Goal: Task Accomplishment & Management: Use online tool/utility

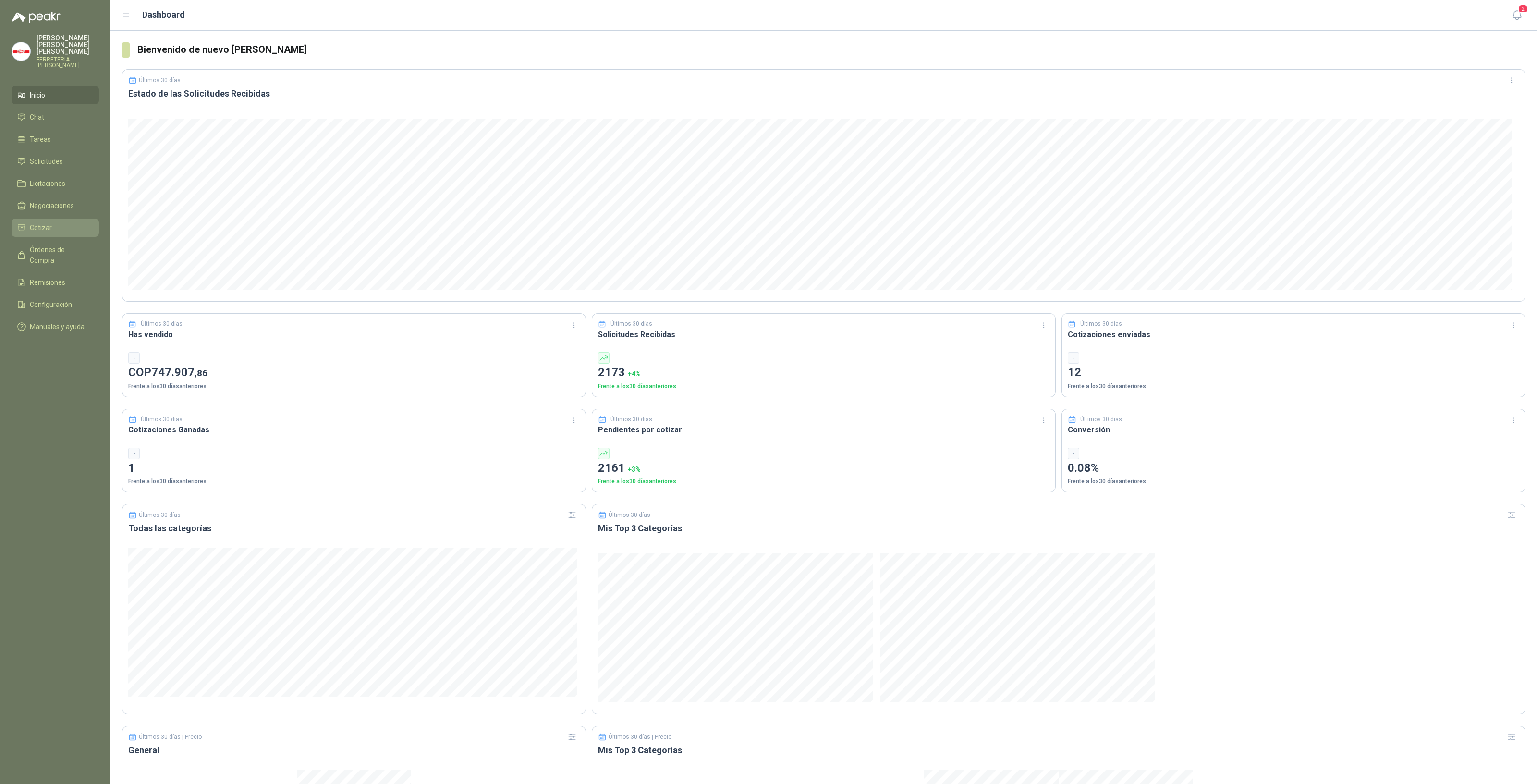
click at [53, 222] on li "Cotizar" at bounding box center [55, 228] width 76 height 11
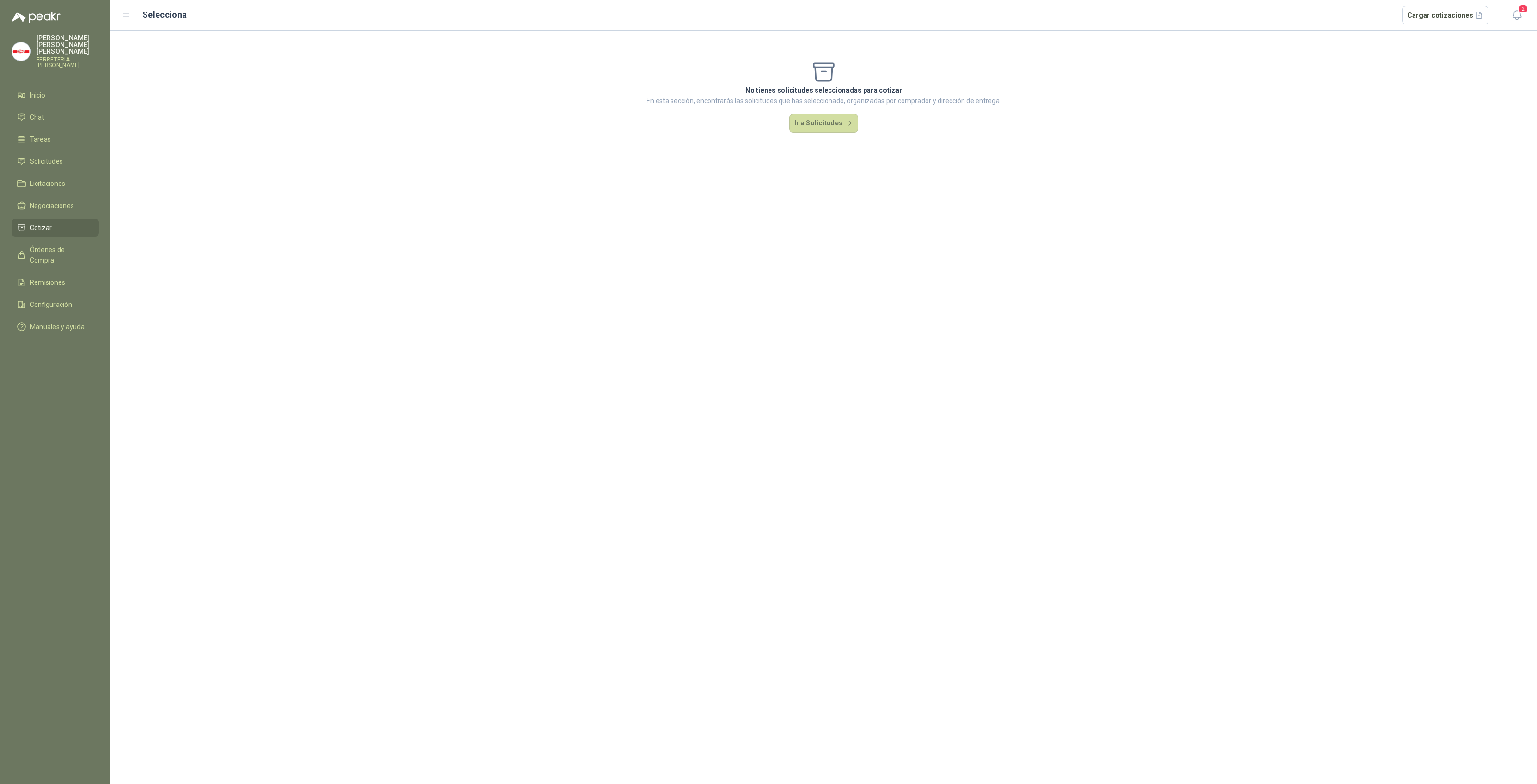
click at [817, 135] on div "No tienes solicitudes seleccionadas para cotizar En esta sección, encontrarás l…" at bounding box center [824, 96] width 1426 height 131
click at [819, 129] on button "Ir a Solicitudes" at bounding box center [824, 123] width 69 height 19
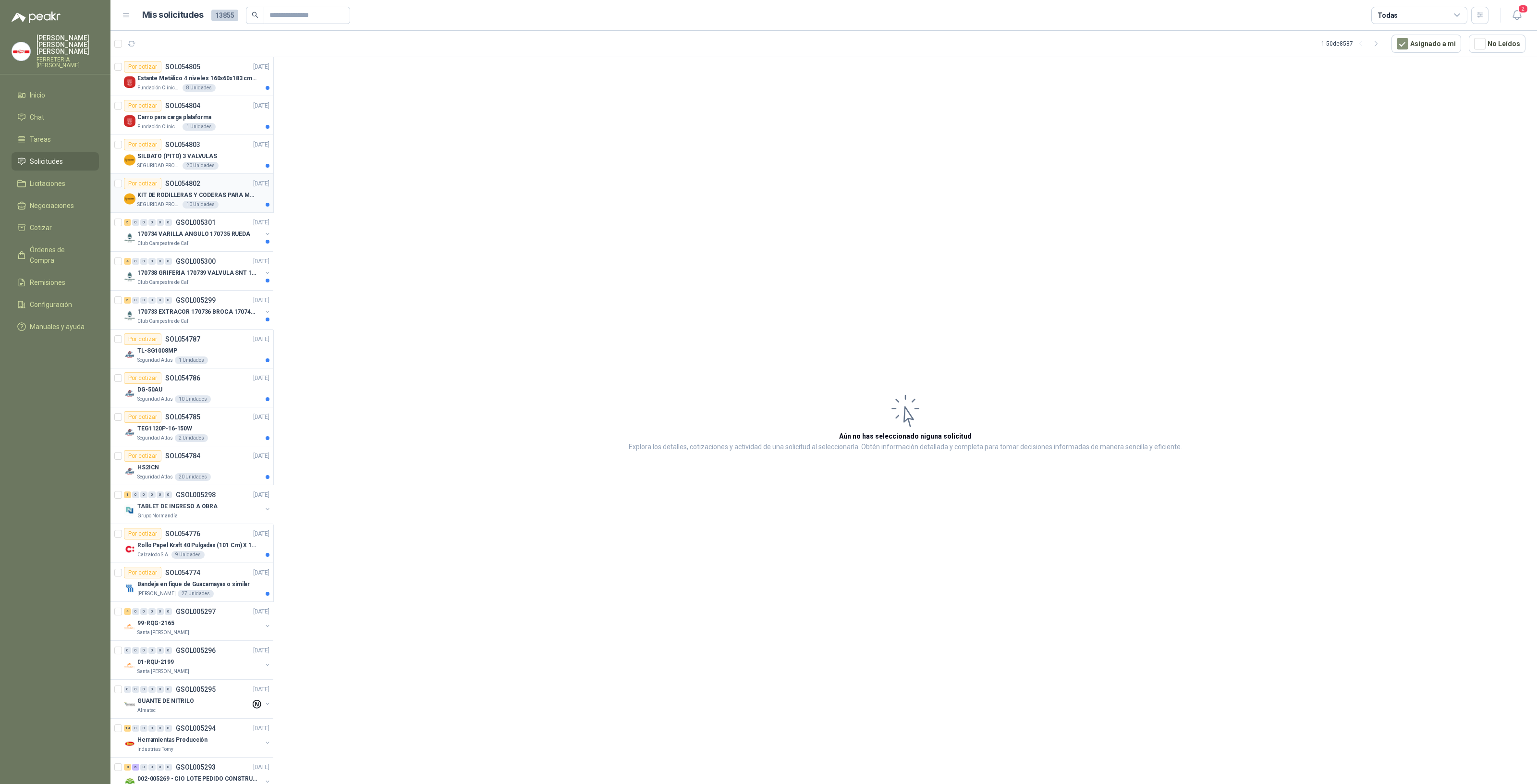
click at [213, 196] on p "KIT DE RODILLERAS Y CODERAS PARA MOTORIZADO" at bounding box center [196, 196] width 119 height 9
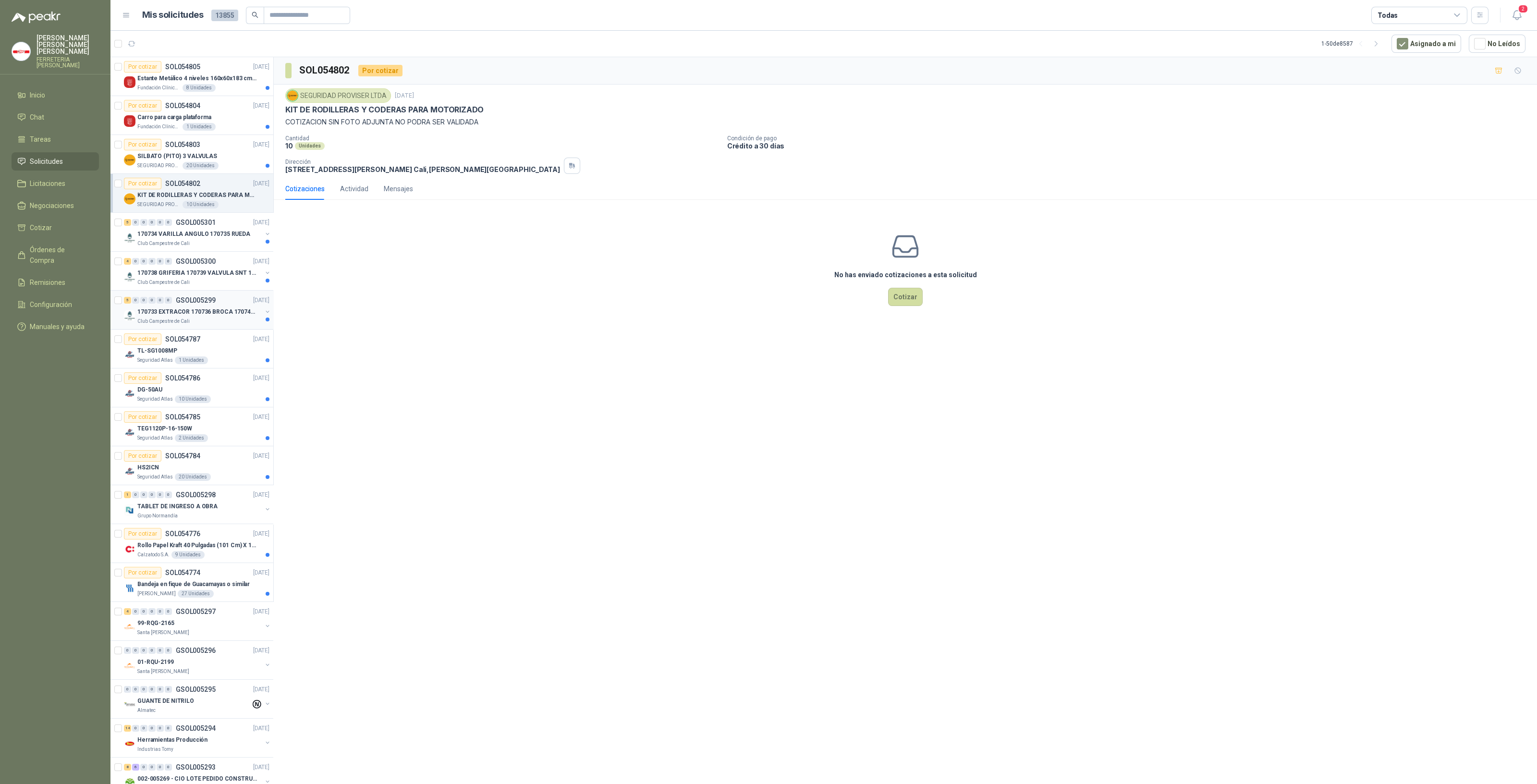
click at [232, 300] on div "5 0 0 0 0 0 GSOL005299 03/09/25" at bounding box center [197, 300] width 147 height 12
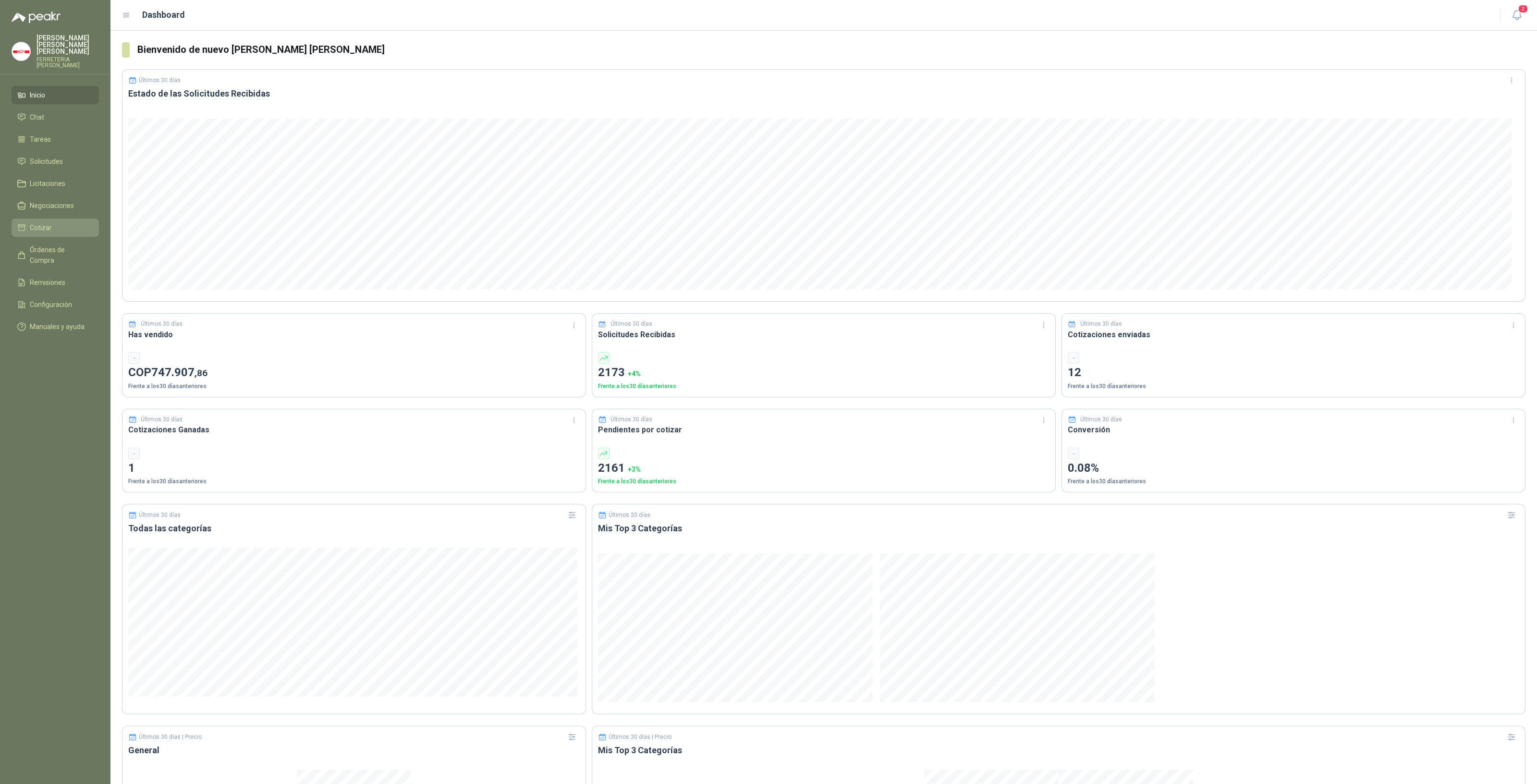
click at [44, 222] on span "Cotizar" at bounding box center [41, 228] width 22 height 11
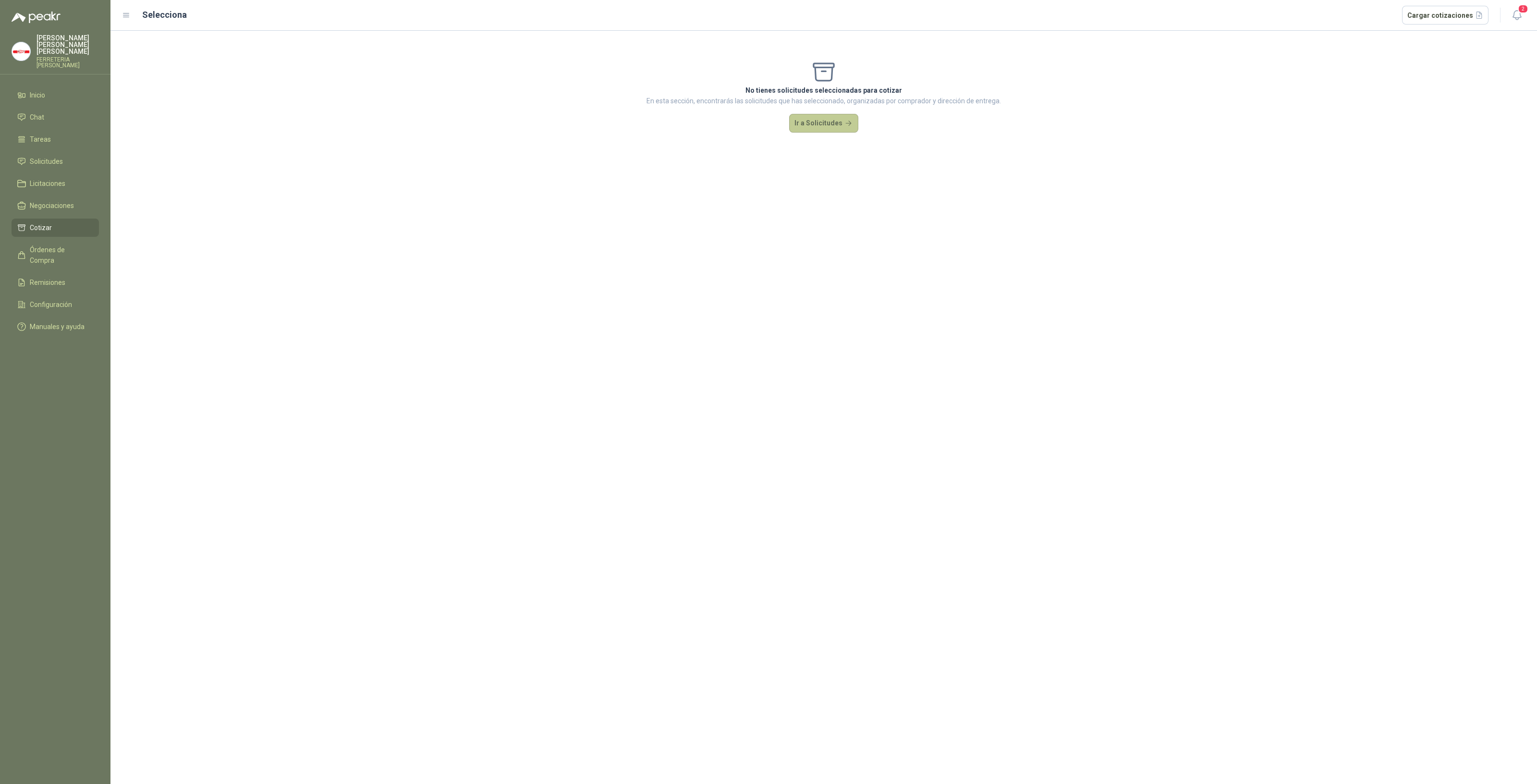
click at [800, 127] on button "Ir a Solicitudes" at bounding box center [824, 123] width 69 height 19
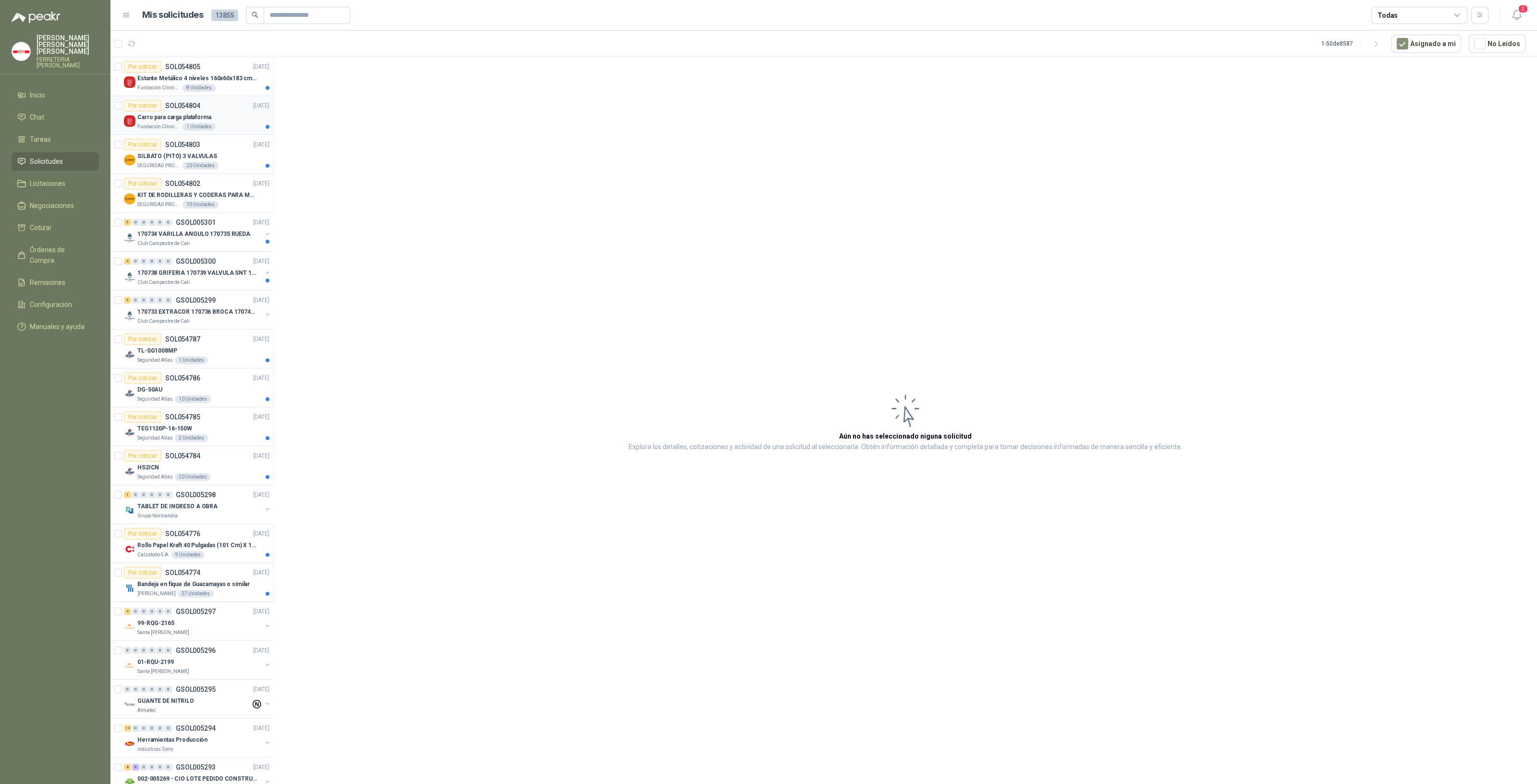
click at [194, 119] on p "Carro para carga plataforma" at bounding box center [174, 118] width 74 height 9
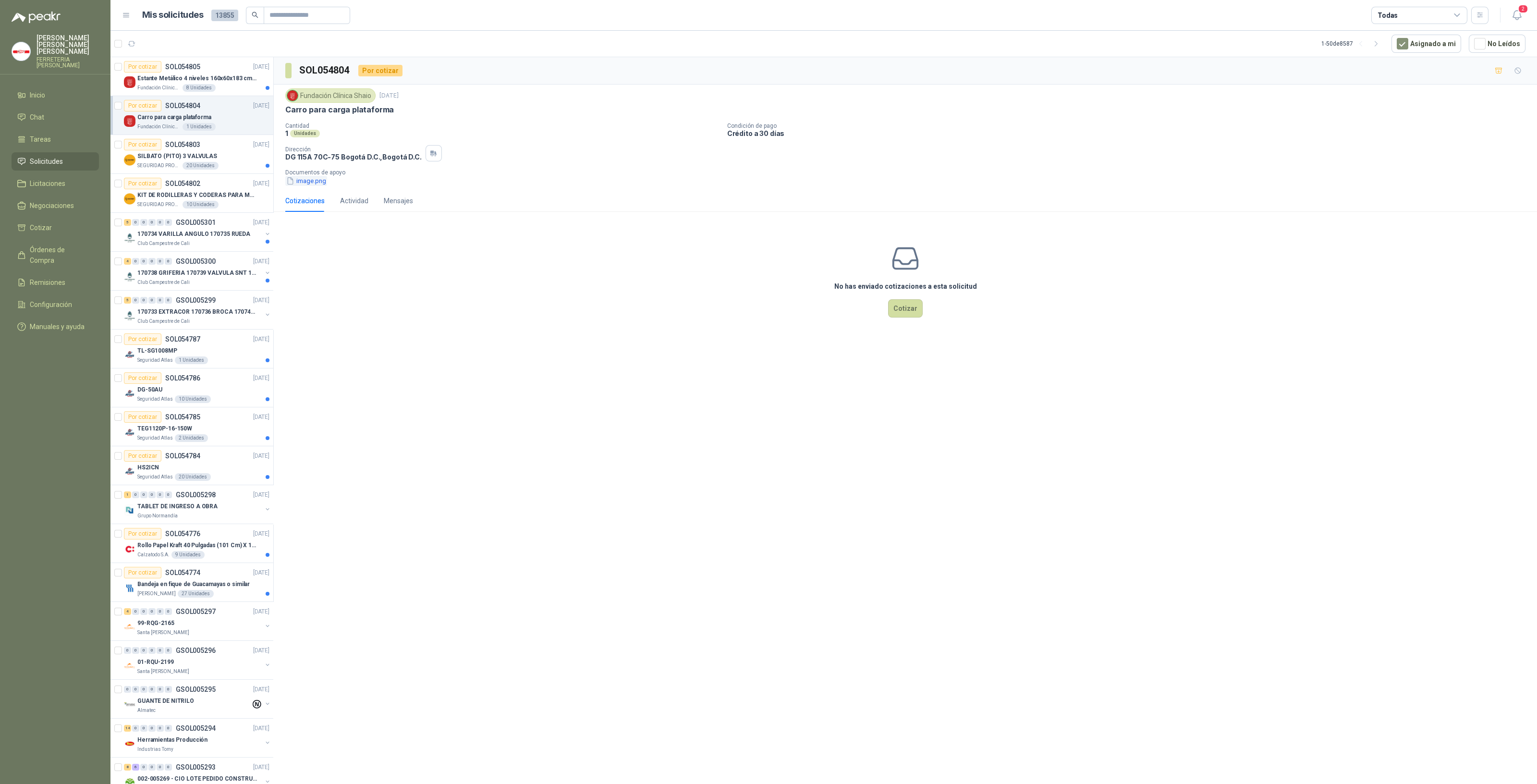
click at [318, 179] on button "image.png" at bounding box center [306, 181] width 42 height 10
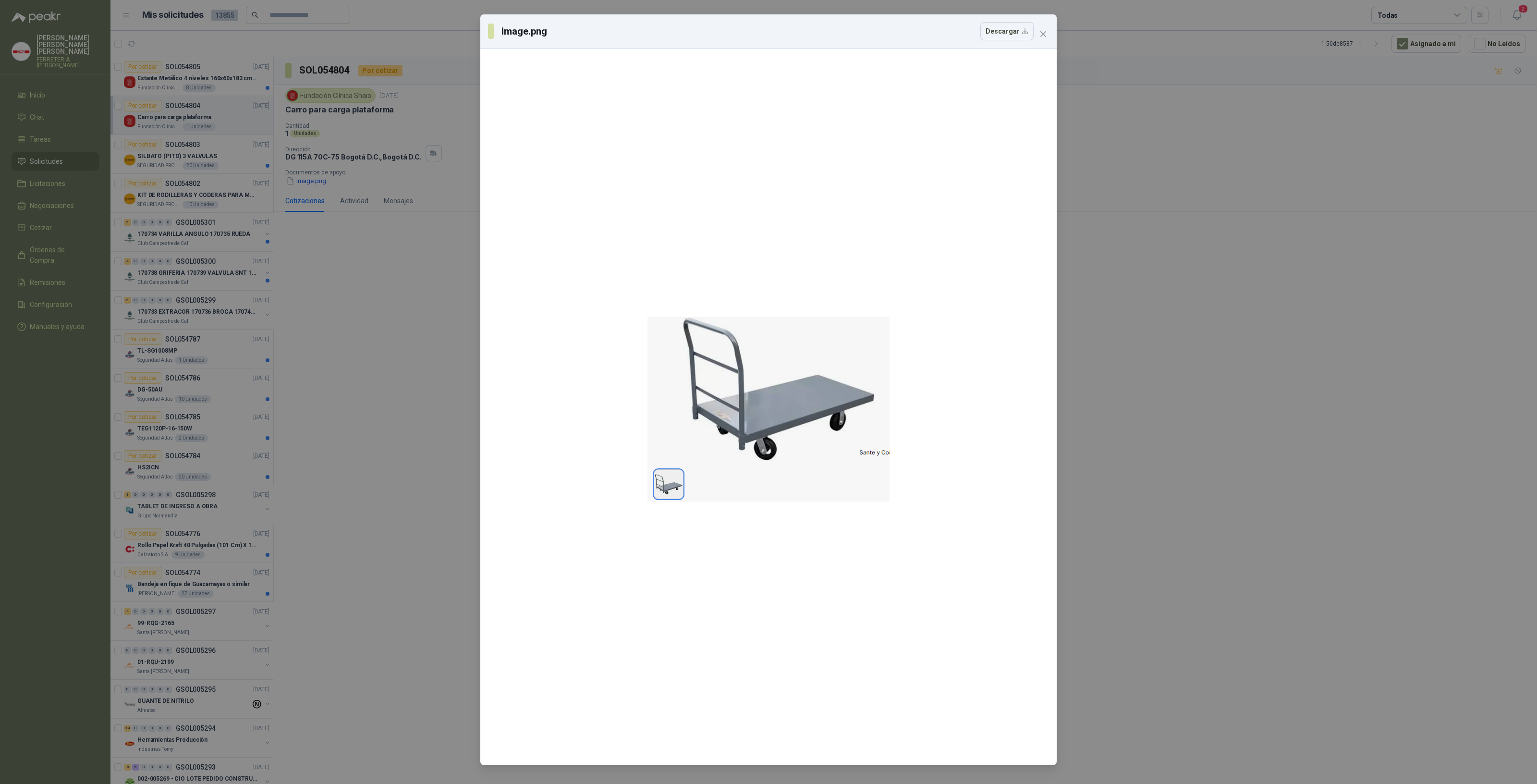
click at [370, 263] on div "image.png Descargar" at bounding box center [768, 392] width 1537 height 784
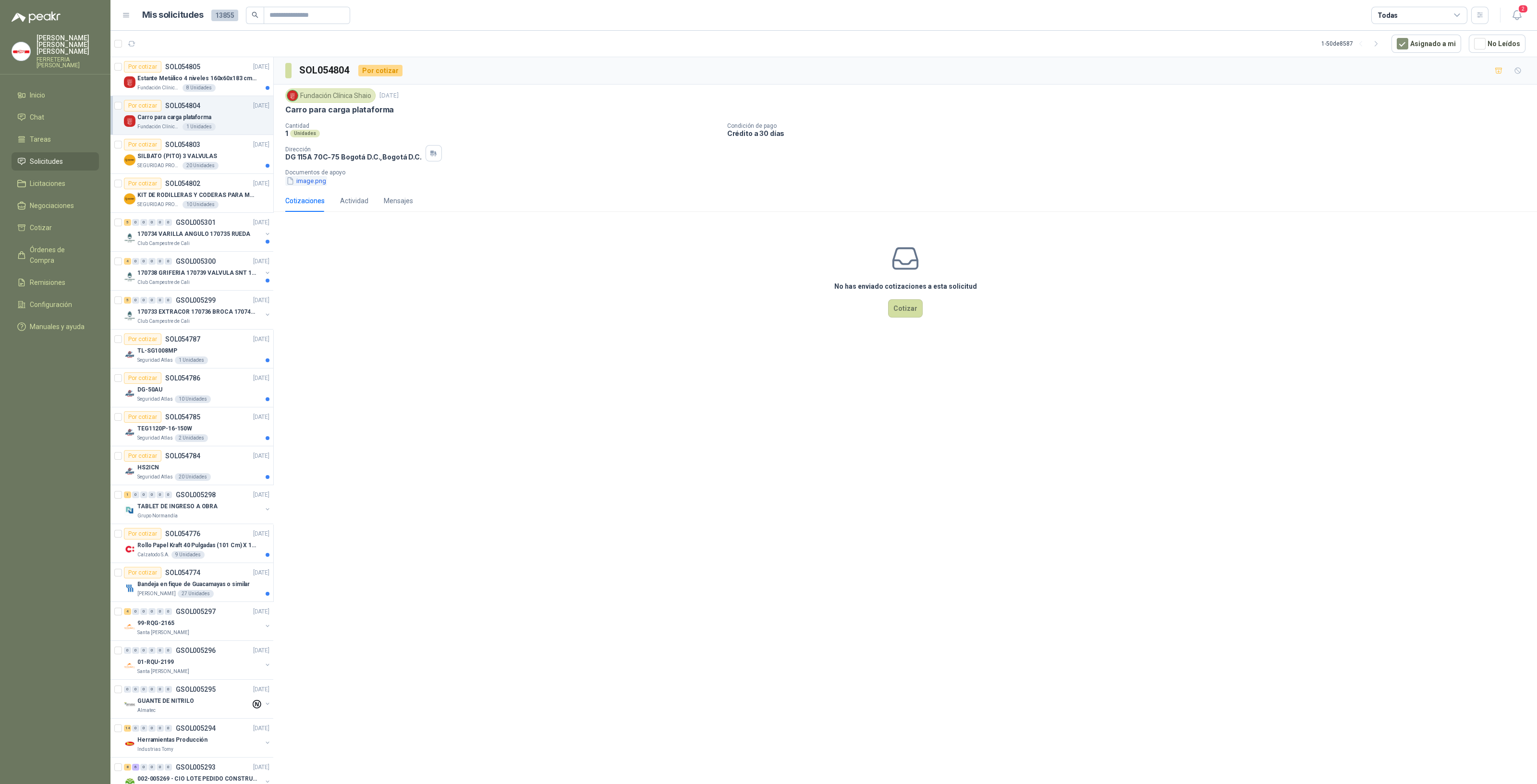
click at [320, 180] on button "image.png" at bounding box center [306, 181] width 42 height 10
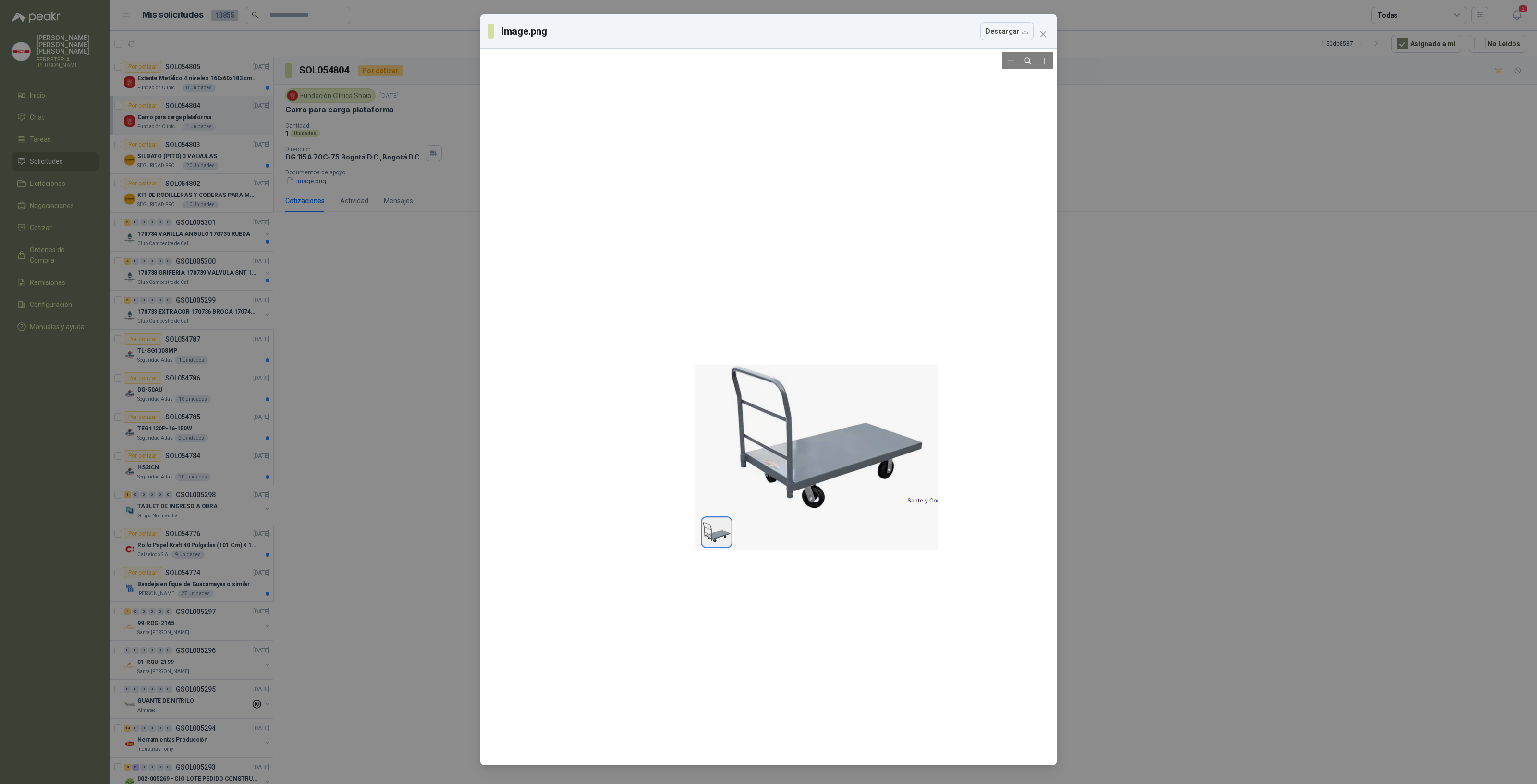
drag, startPoint x: 574, startPoint y: 249, endPoint x: 687, endPoint y: 320, distance: 133.5
click at [687, 320] on div at bounding box center [768, 407] width 569 height 709
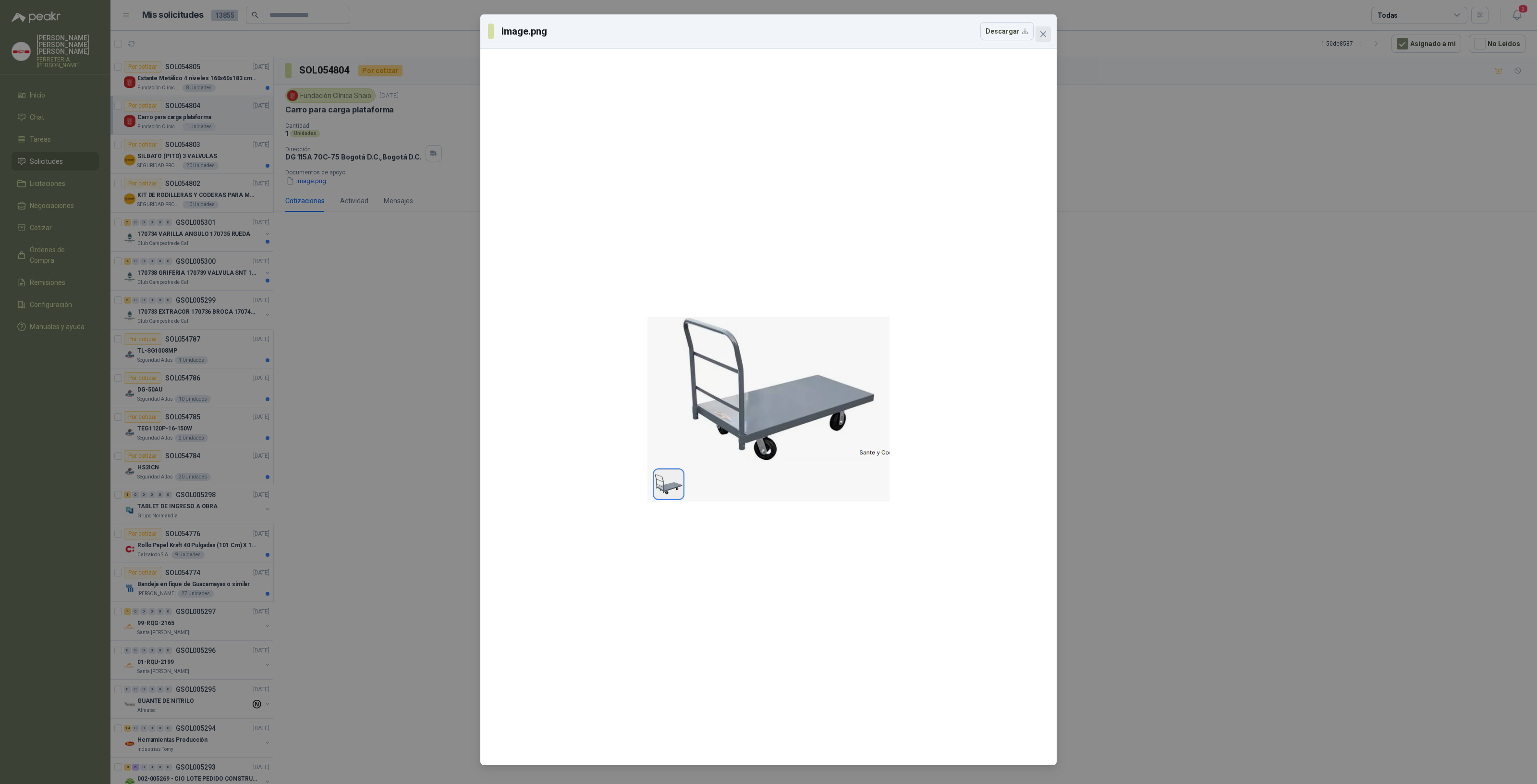
click at [1041, 32] on icon "close" at bounding box center [1044, 34] width 8 height 8
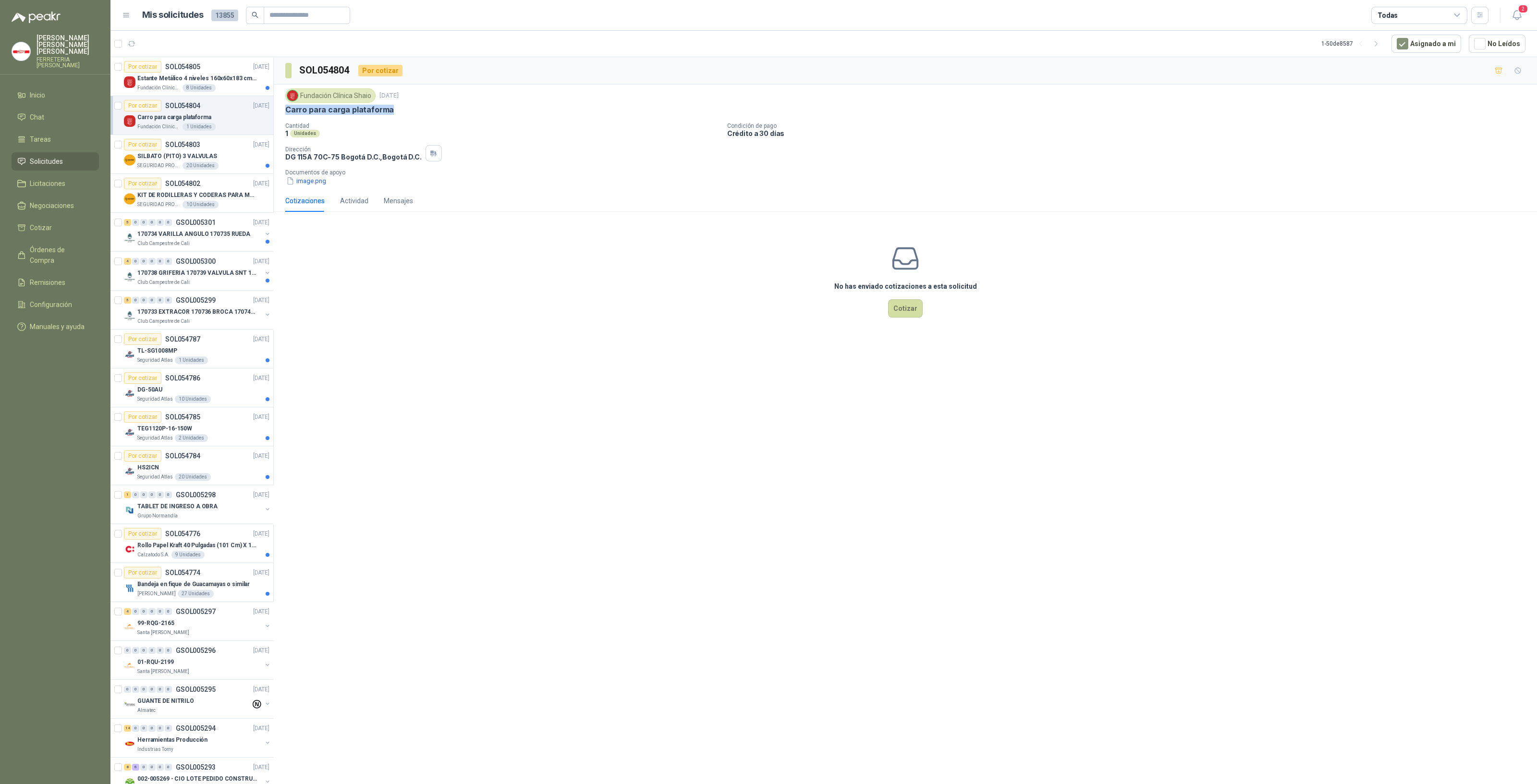
drag, startPoint x: 288, startPoint y: 109, endPoint x: 407, endPoint y: 114, distance: 119.1
click at [407, 114] on div "Carro para carga plataforma" at bounding box center [905, 109] width 1240 height 10
copy p "Carro para carga plataforma"
click at [200, 144] on div "Por cotizar SOL054803 [DATE]" at bounding box center [196, 144] width 146 height 12
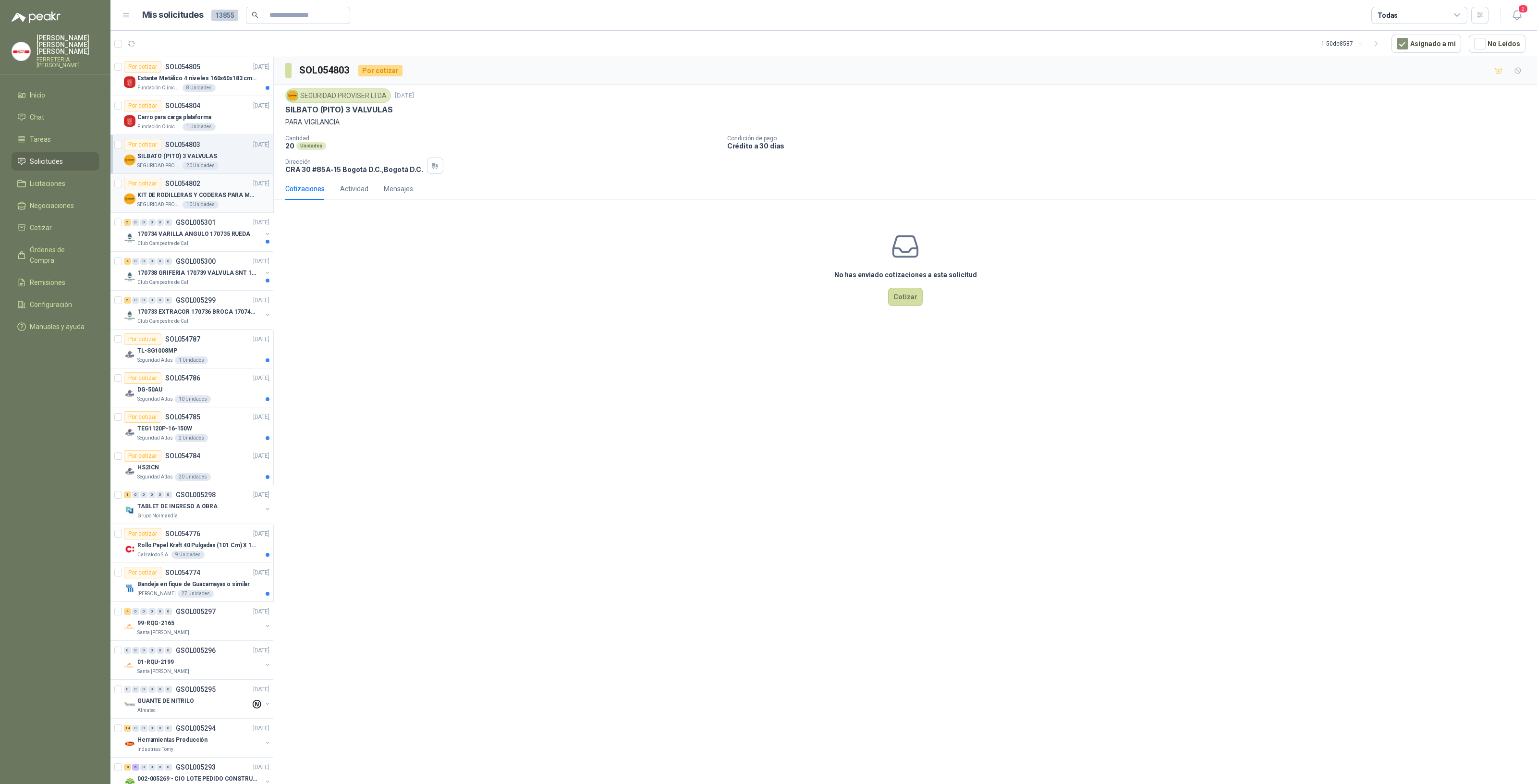
click at [211, 197] on p "KIT DE RODILLERAS Y CODERAS PARA MOTORIZADO" at bounding box center [196, 196] width 119 height 9
click at [199, 163] on div "20 Unidades" at bounding box center [200, 166] width 36 height 8
click at [185, 302] on p "GSOL005299" at bounding box center [196, 300] width 40 height 7
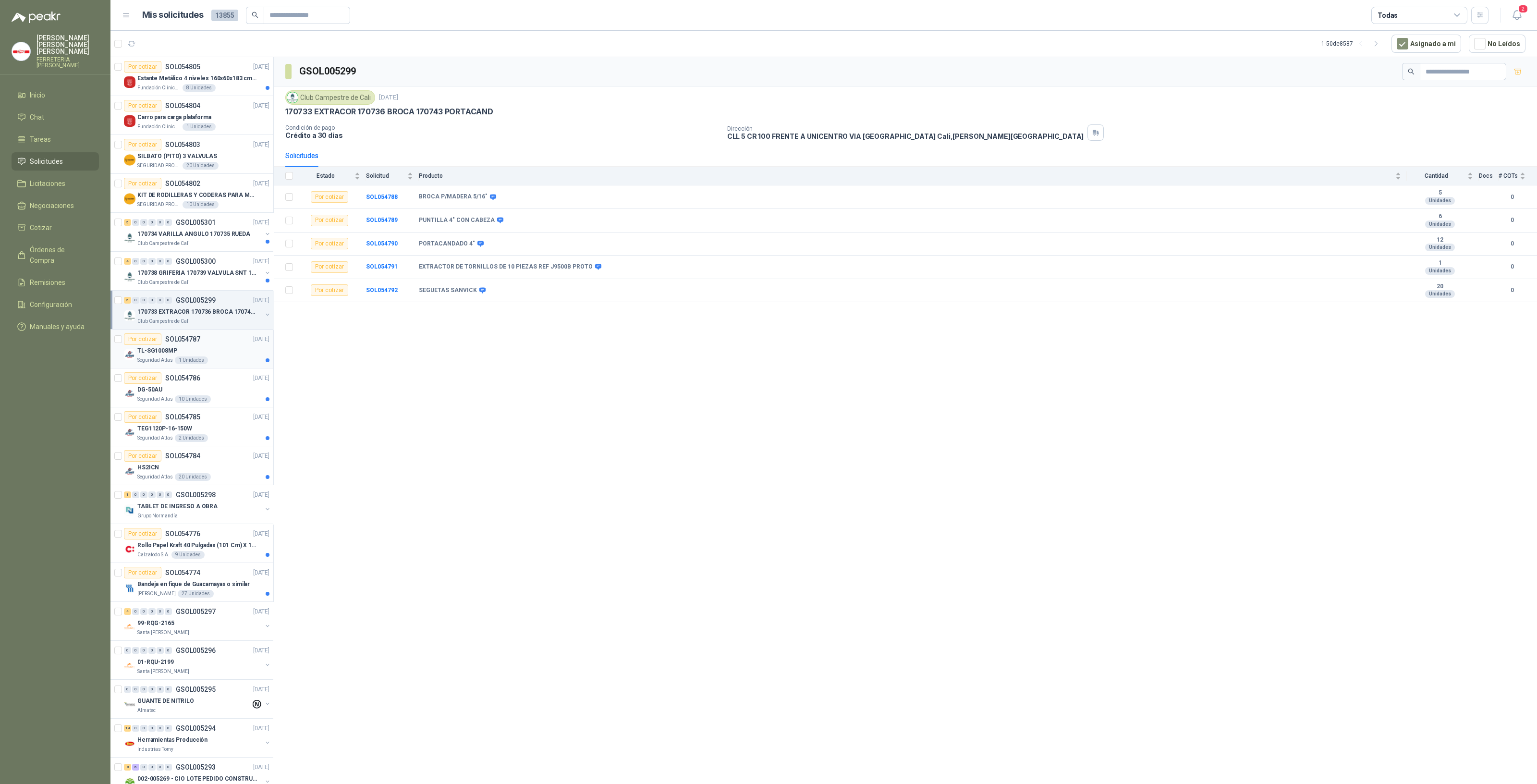
click at [212, 347] on div "TL-SG1008MP" at bounding box center [203, 350] width 132 height 12
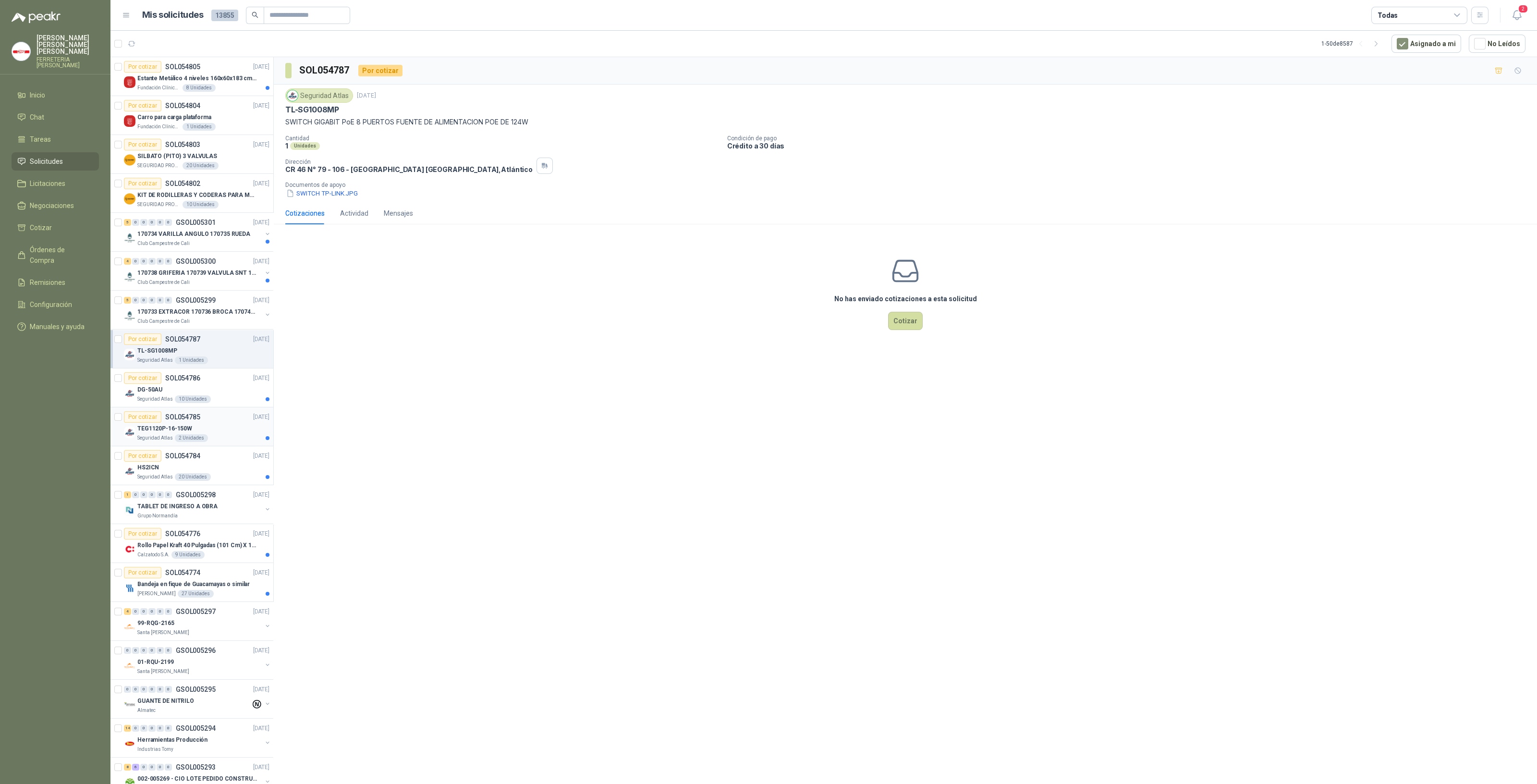
click at [202, 422] on div "TEG1120P-16-150W" at bounding box center [203, 428] width 132 height 12
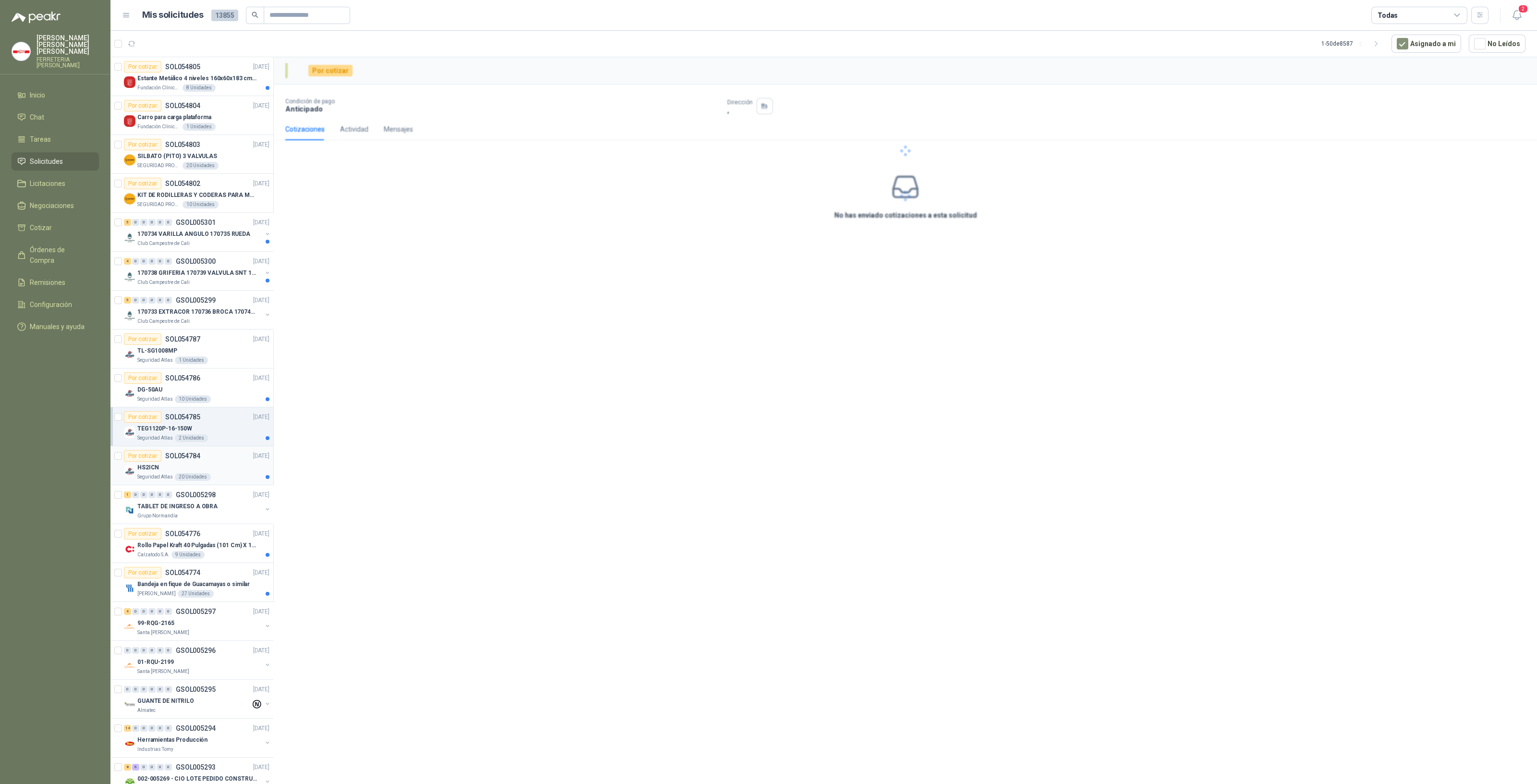
click at [207, 473] on div "Seguridad Atlas 20 Unidades" at bounding box center [203, 477] width 132 height 8
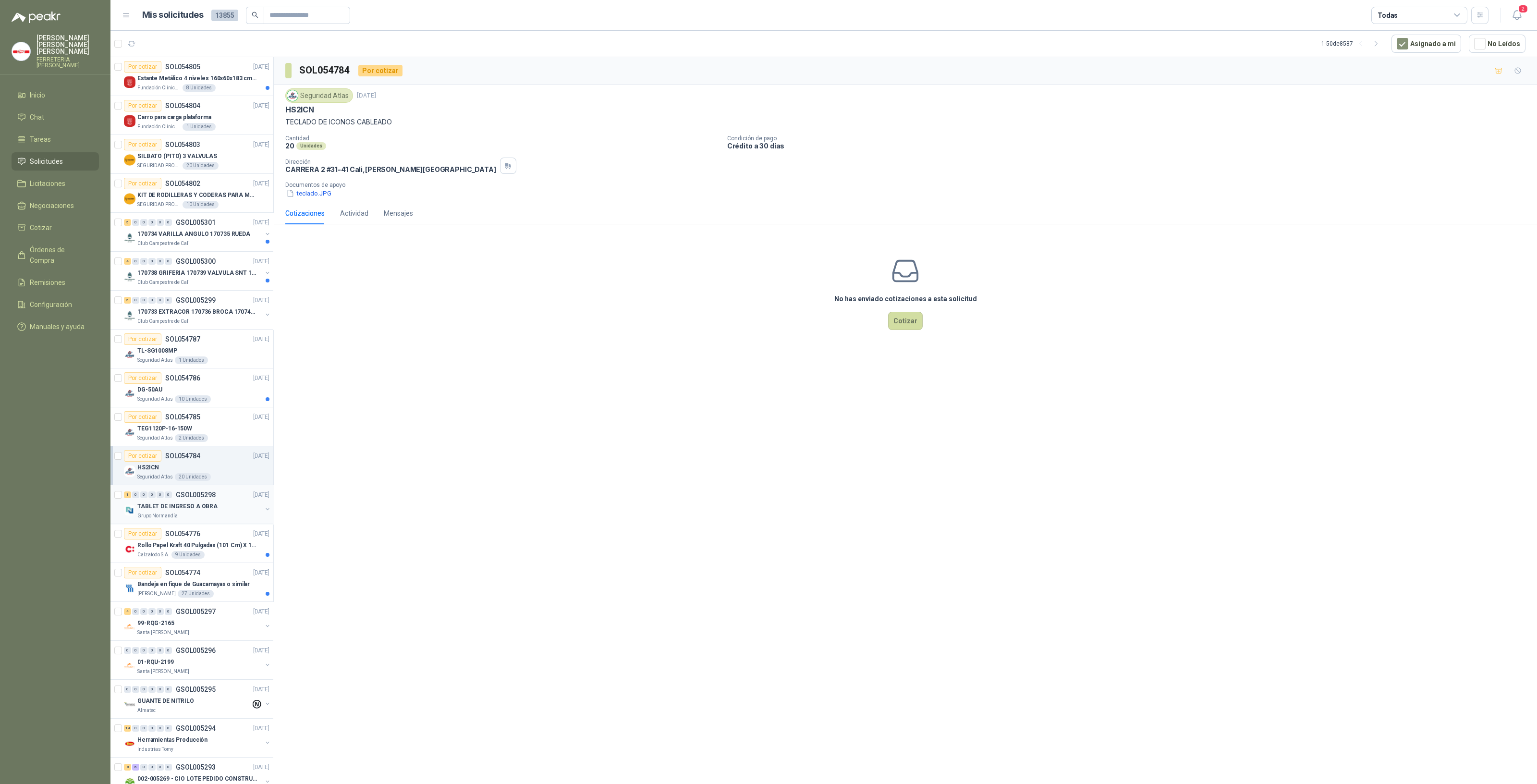
click at [216, 505] on div "TABLET DE INGRESO A OBRA" at bounding box center [200, 506] width 125 height 12
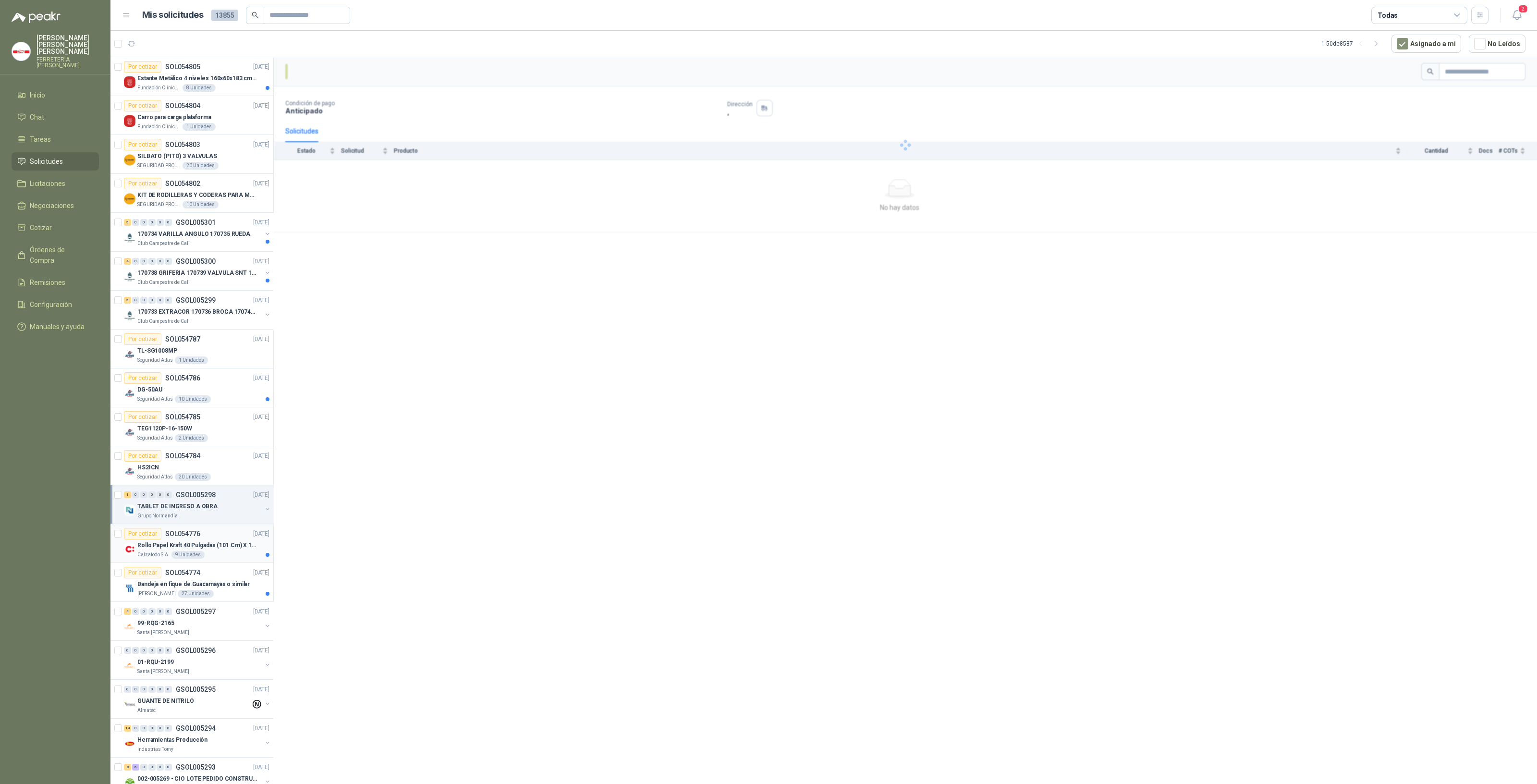
click at [207, 544] on p "Rollo Papel Kraft 40 Pulgadas (101 Cm) X 150 Mts 60 Gr" at bounding box center [196, 546] width 119 height 9
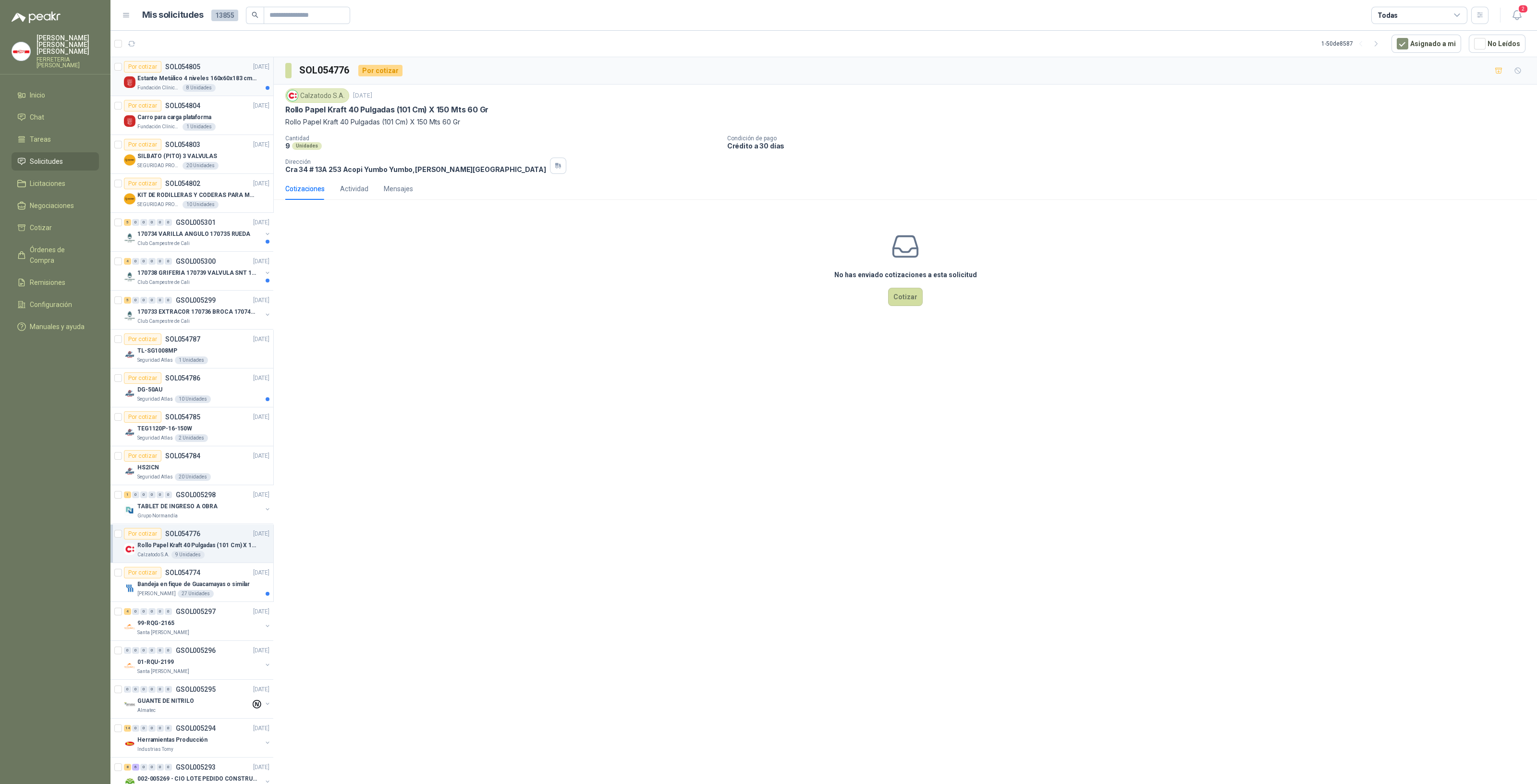
click at [164, 92] on article "Por cotizar SOL054805 [DATE] Estante Metálico 4 niveles 160x60x183 cm Fixser Fu…" at bounding box center [192, 76] width 163 height 39
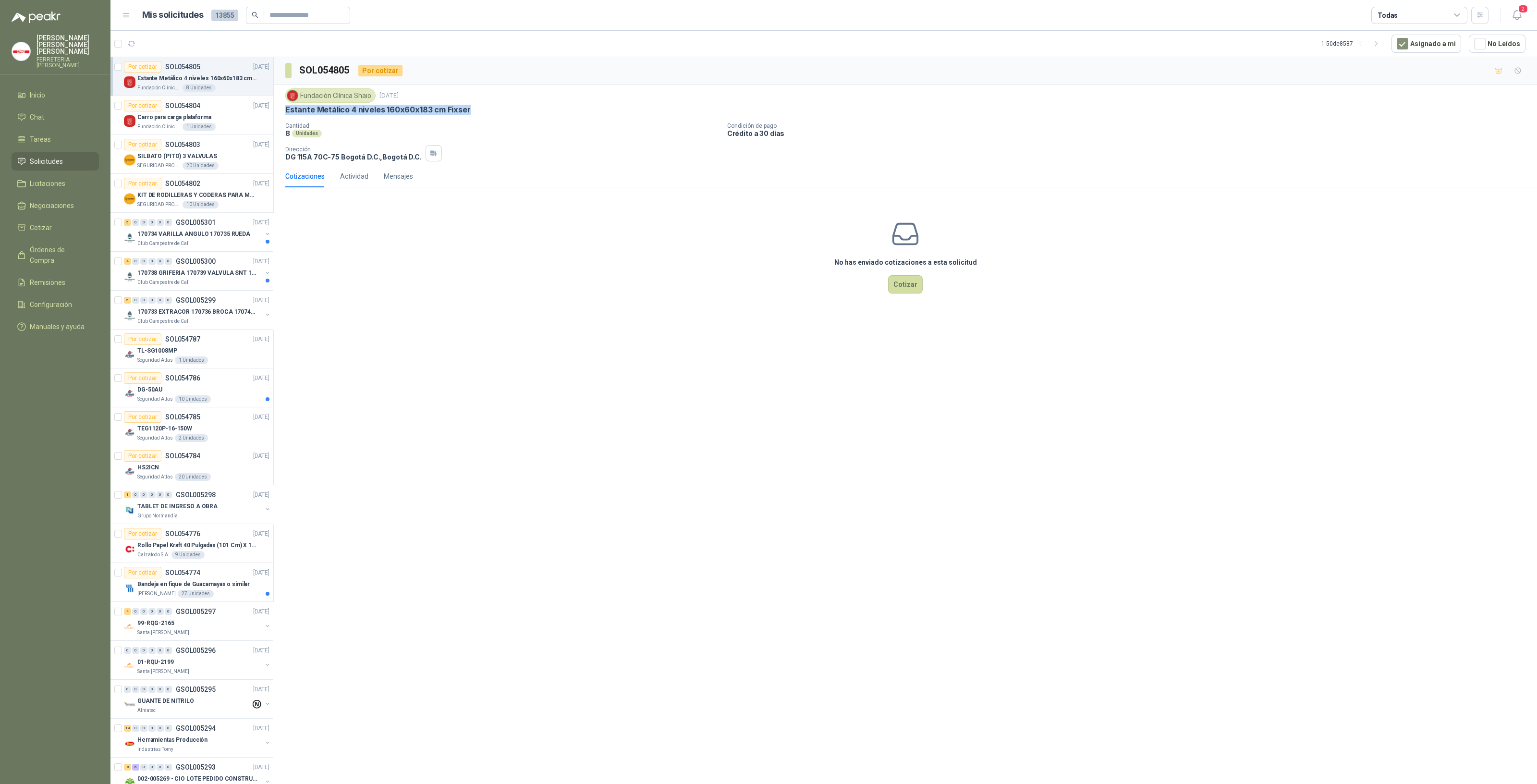
drag, startPoint x: 466, startPoint y: 106, endPoint x: 281, endPoint y: 111, distance: 185.1
click at [281, 111] on div "Fundación Clínica Shaio [DATE] Estante Metálico 4 niveles 160x60x183 cm Fixser …" at bounding box center [905, 125] width 1263 height 81
copy p "Estante Metálico 4 niveles 160x60x183 cm Fixser"
drag, startPoint x: 802, startPoint y: 446, endPoint x: 779, endPoint y: 445, distance: 23.0
click at [801, 446] on div "SOL054805 Por cotizar Fundación Clínica Shaio [DATE] Estante Metálico 4 niveles…" at bounding box center [905, 422] width 1263 height 730
